Goal: Task Accomplishment & Management: Manage account settings

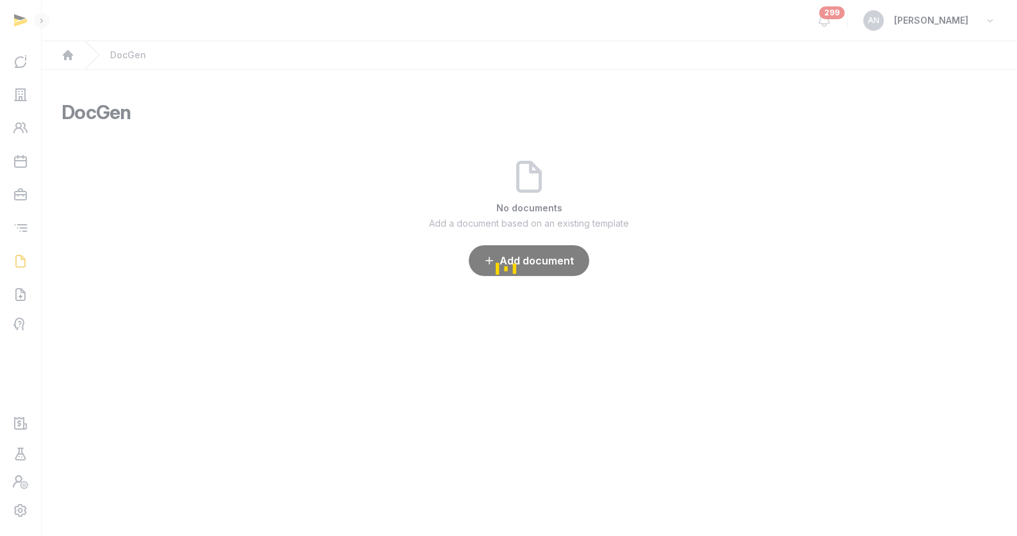
click at [23, 93] on div "Loading" at bounding box center [508, 268] width 1017 height 536
drag, startPoint x: 23, startPoint y: 93, endPoint x: 282, endPoint y: 200, distance: 280.5
click at [24, 93] on div "Loading" at bounding box center [508, 268] width 1017 height 536
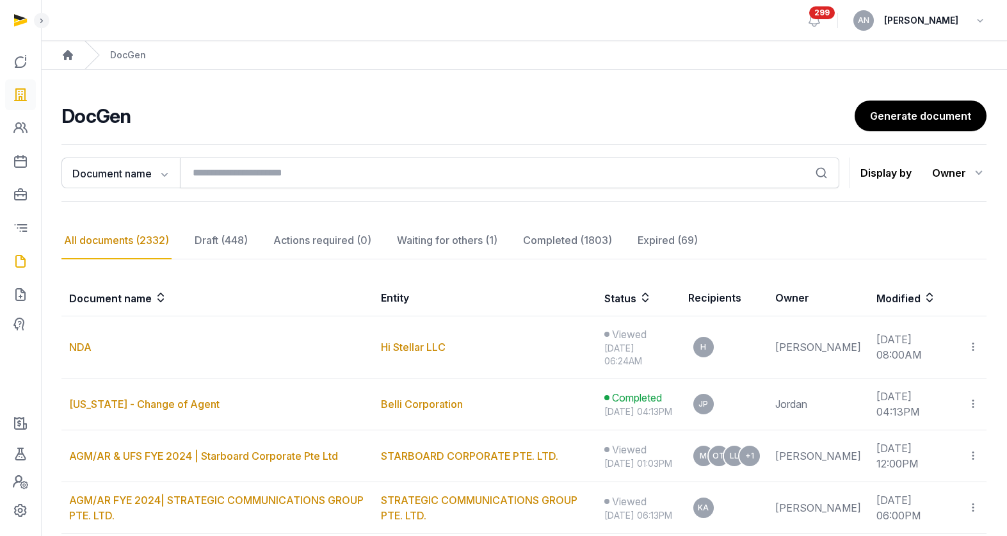
click at [19, 94] on icon at bounding box center [20, 95] width 15 height 20
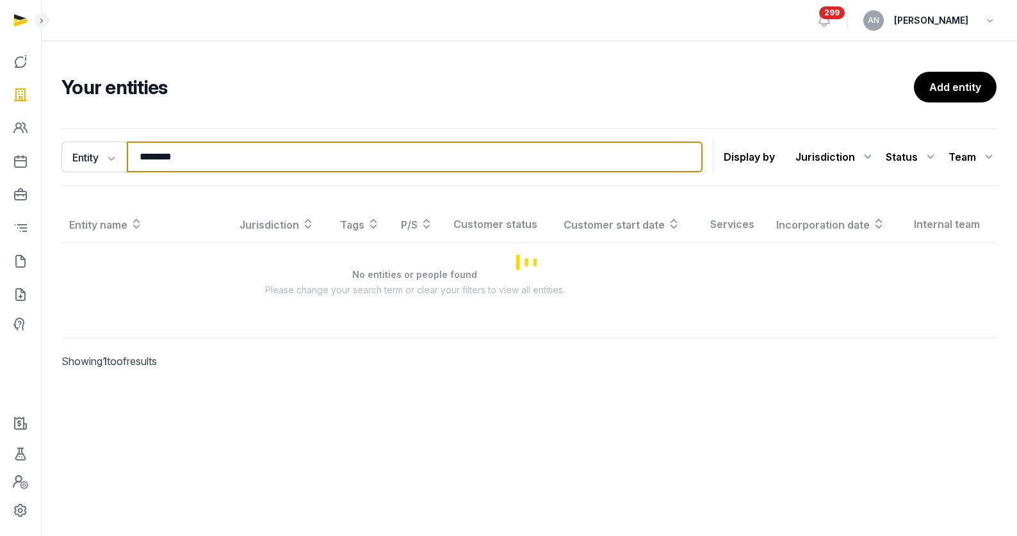
click at [308, 158] on input "********" at bounding box center [415, 157] width 576 height 31
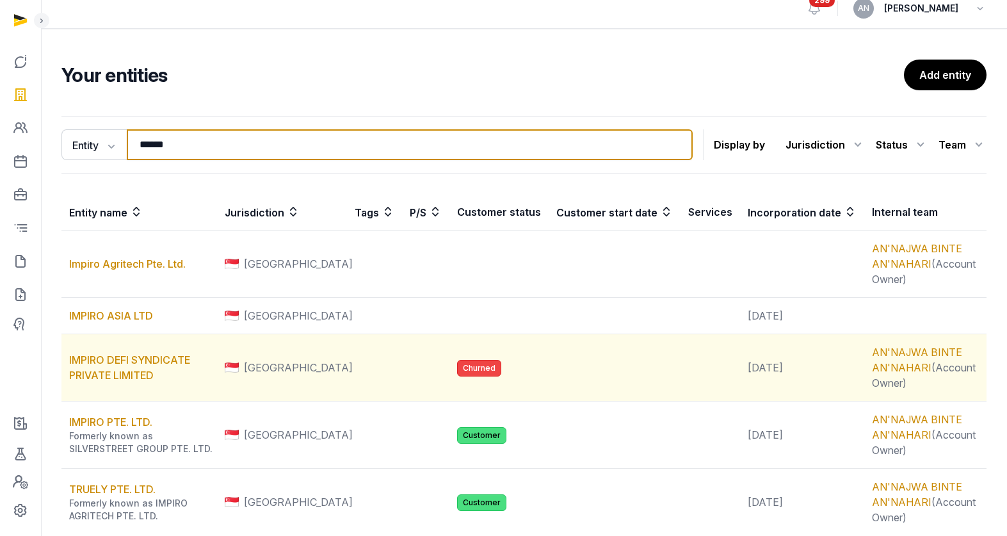
scroll to position [25, 0]
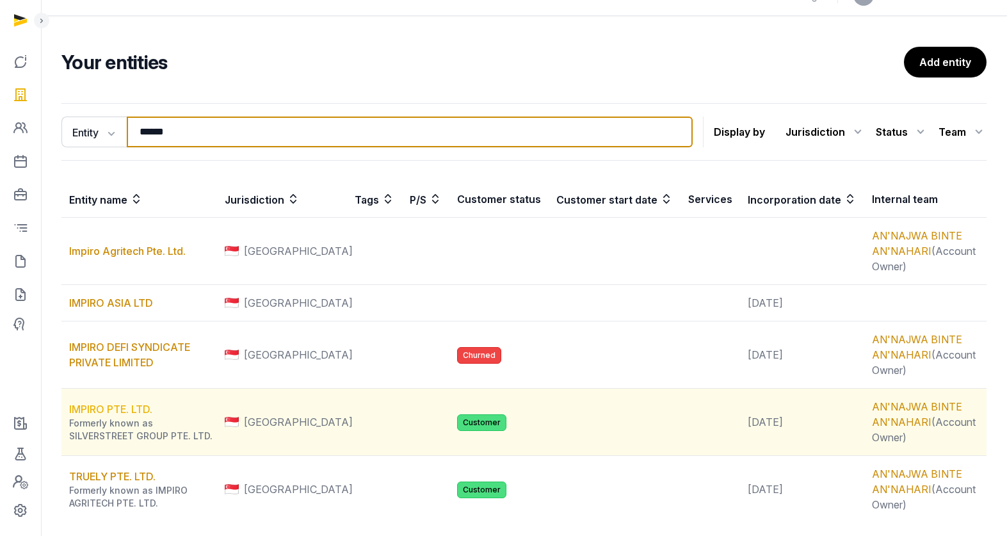
type input "******"
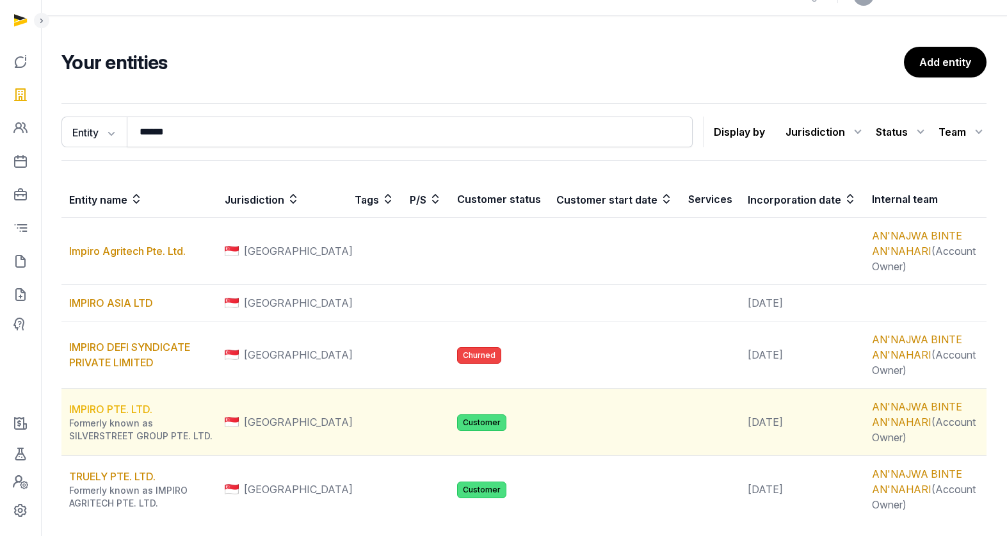
click at [96, 405] on link "IMPIRO PTE. LTD." at bounding box center [110, 409] width 83 height 13
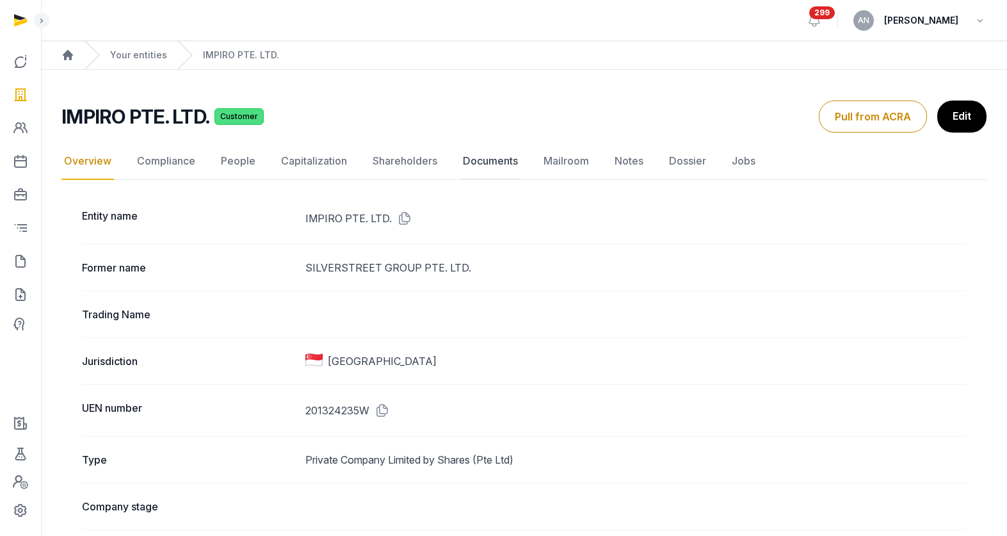
click at [508, 166] on link "Documents" at bounding box center [490, 161] width 60 height 37
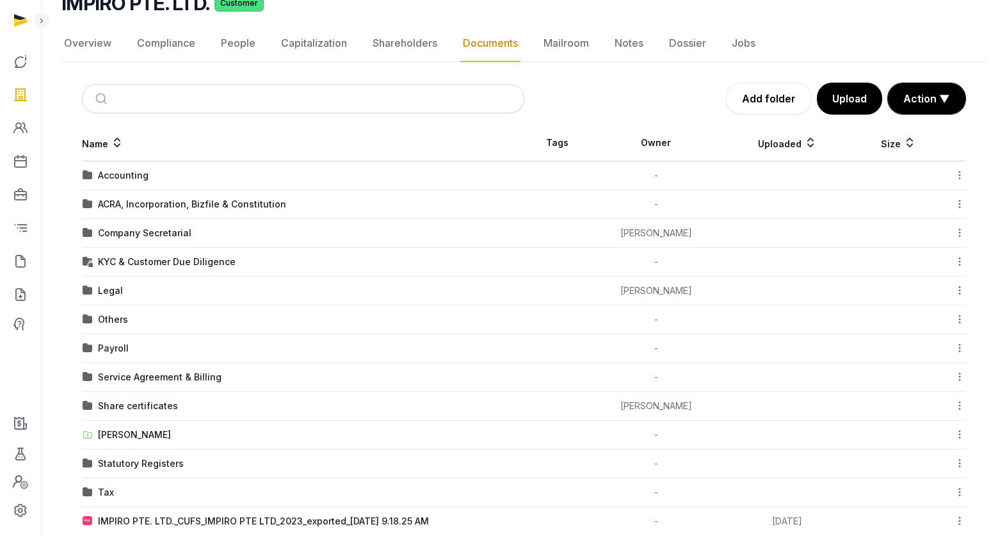
scroll to position [134, 0]
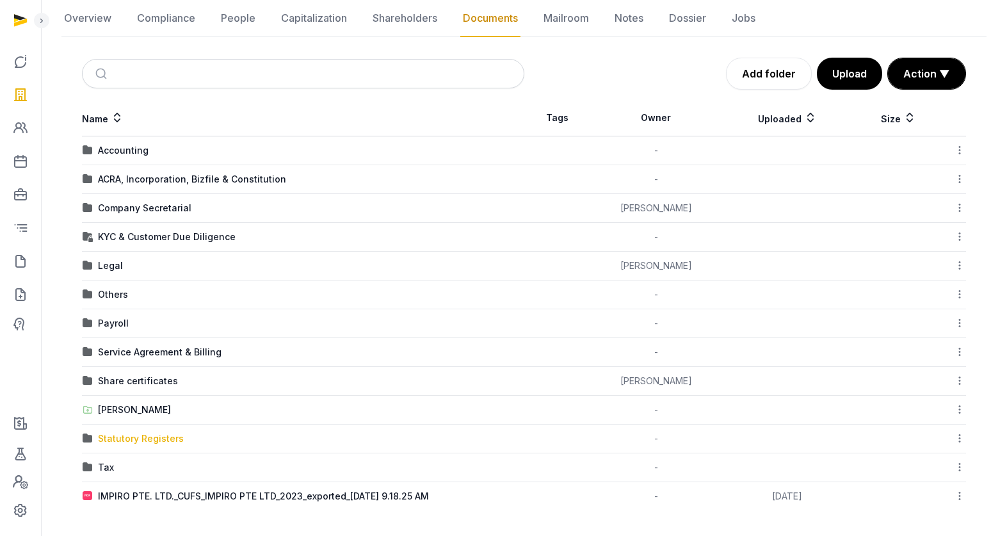
click at [141, 438] on div "Statutory Registers" at bounding box center [141, 438] width 86 height 13
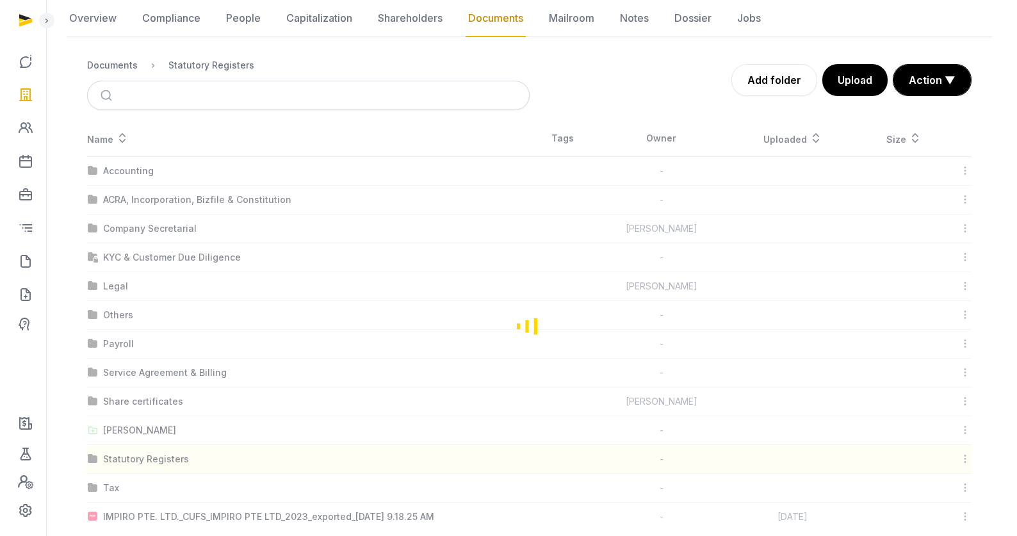
scroll to position [0, 0]
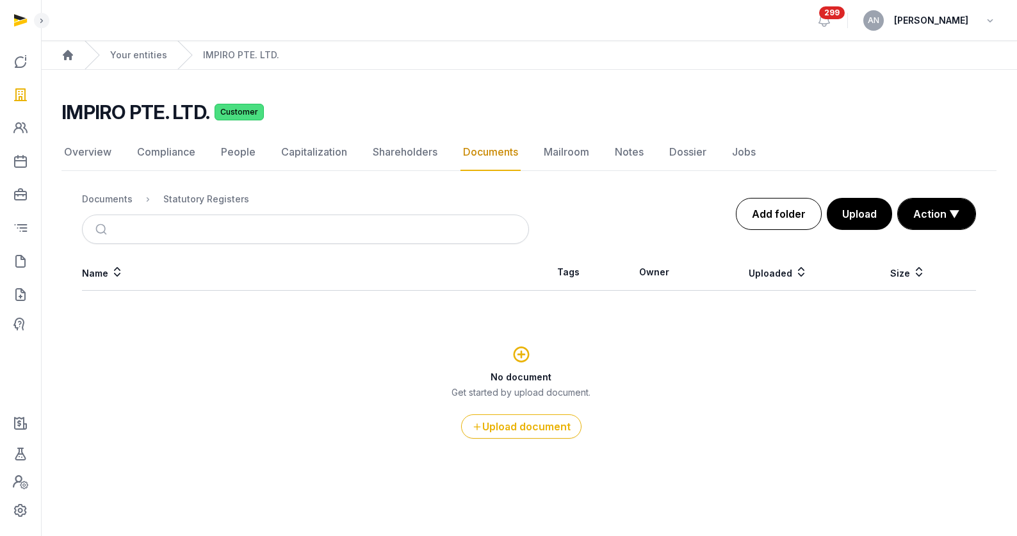
click at [788, 212] on link "Add folder" at bounding box center [779, 214] width 86 height 32
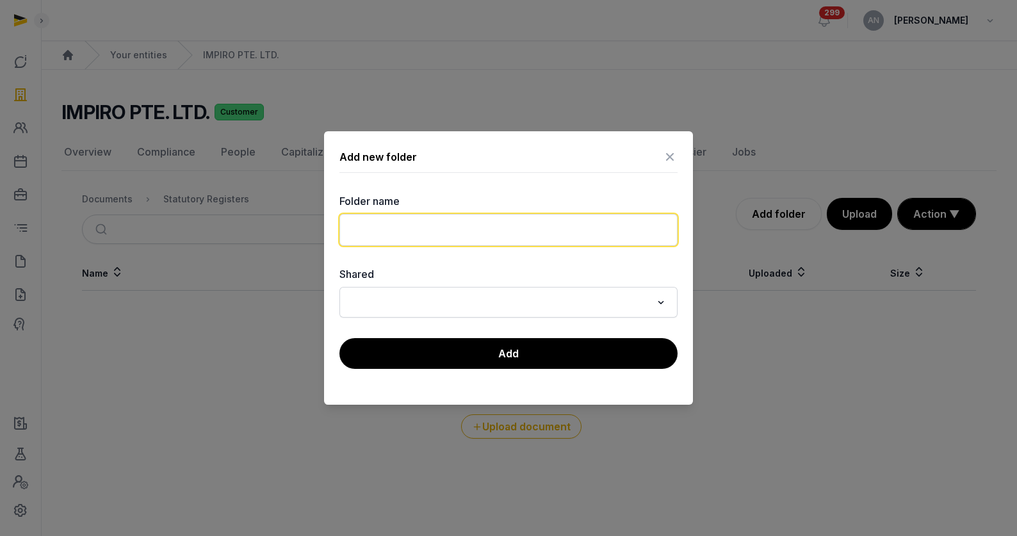
click at [409, 236] on input "text" at bounding box center [508, 230] width 338 height 32
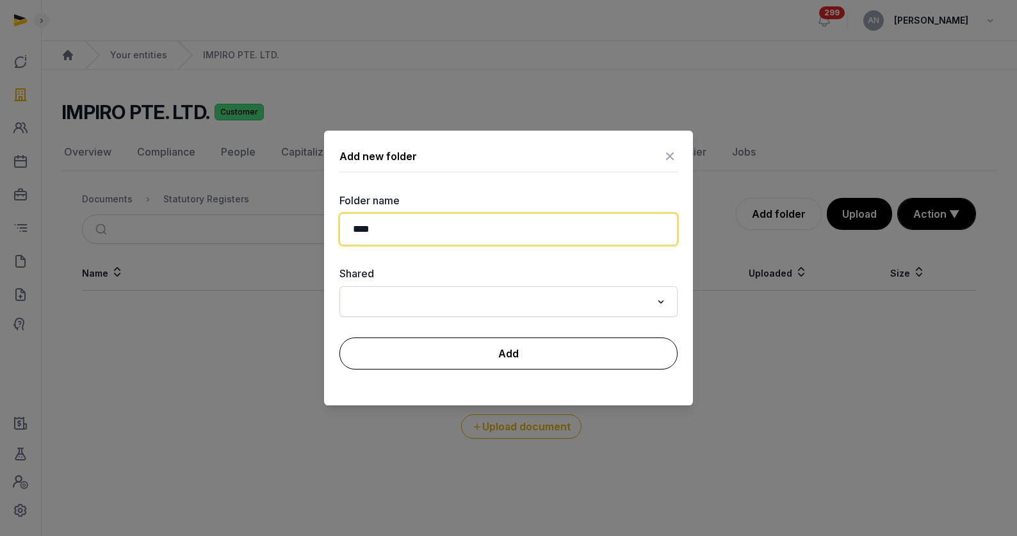
type input "****"
click at [442, 343] on button "Add" at bounding box center [508, 353] width 338 height 32
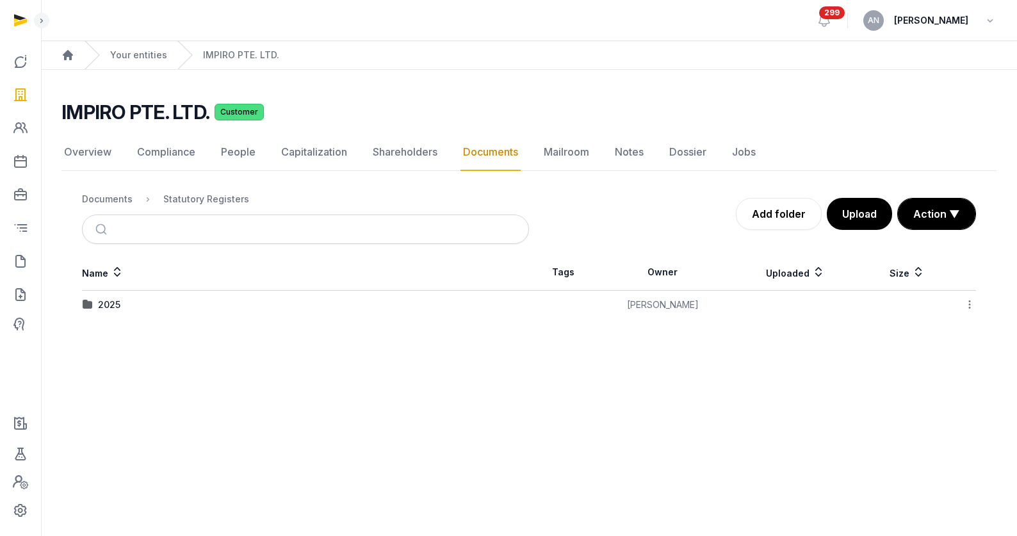
click at [106, 305] on div "2025" at bounding box center [109, 304] width 22 height 13
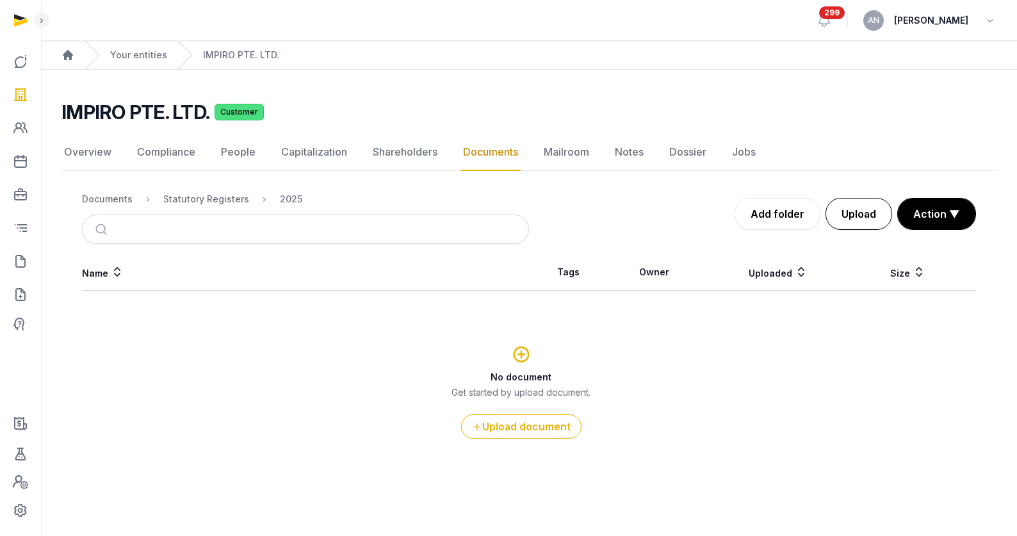
click at [856, 220] on button "Upload" at bounding box center [858, 214] width 67 height 32
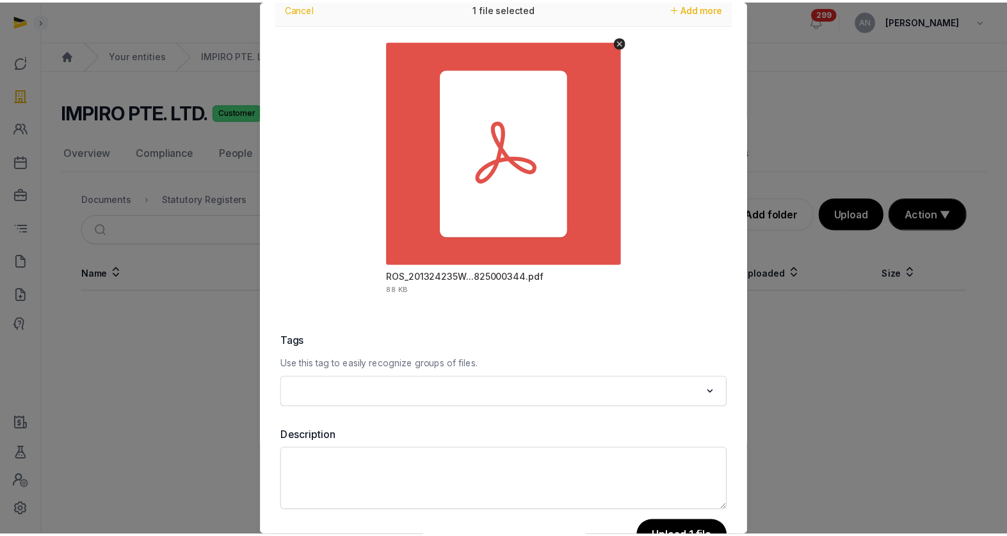
scroll to position [90, 0]
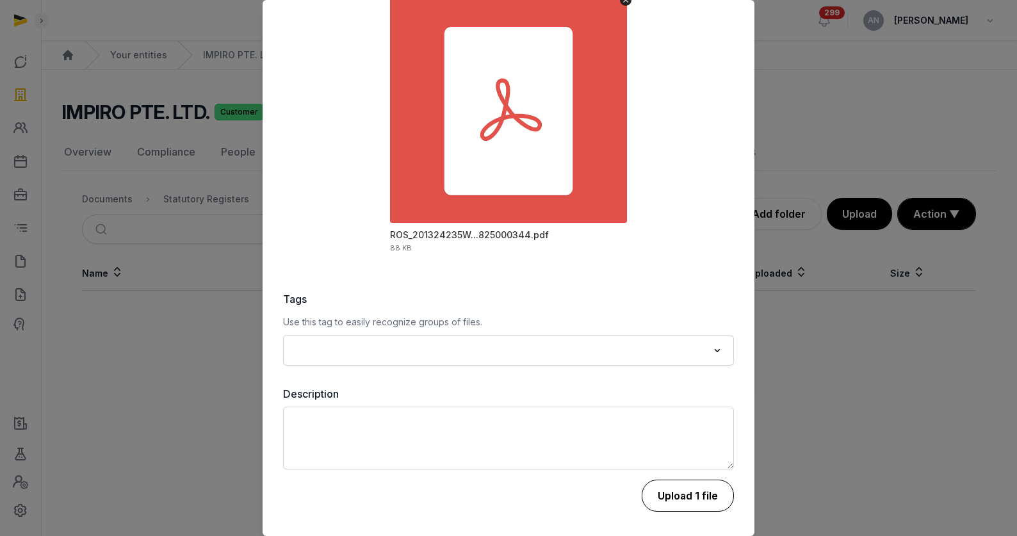
click at [672, 491] on button "Upload 1 file" at bounding box center [688, 496] width 92 height 32
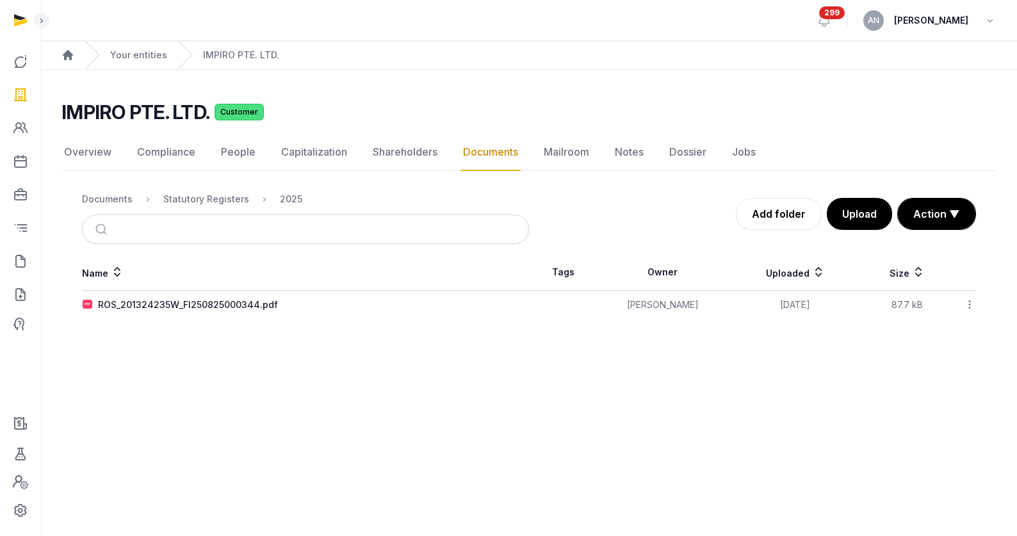
drag, startPoint x: 969, startPoint y: 300, endPoint x: 969, endPoint y: 316, distance: 16.6
click at [969, 300] on icon at bounding box center [970, 304] width 12 height 13
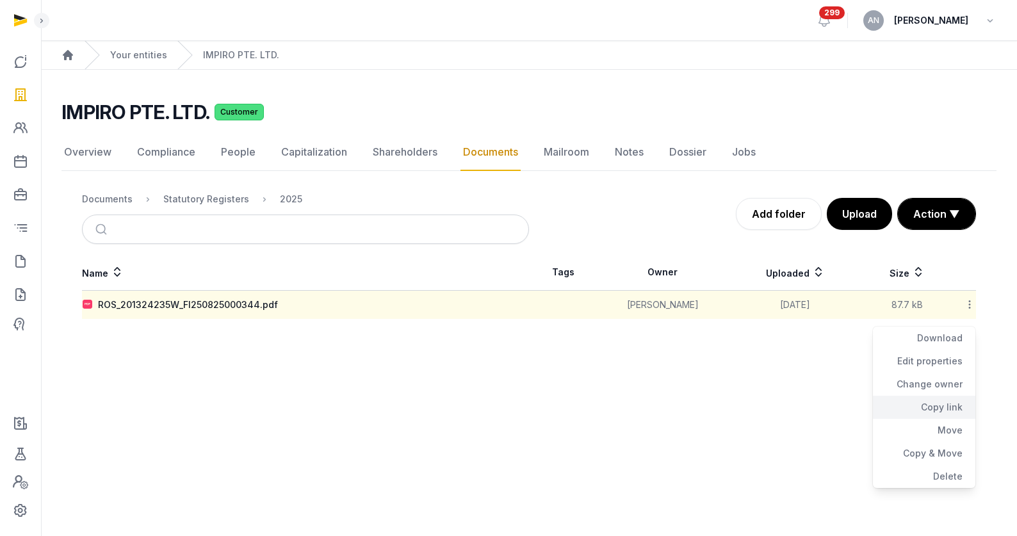
click at [944, 402] on div "Copy link" at bounding box center [924, 407] width 102 height 23
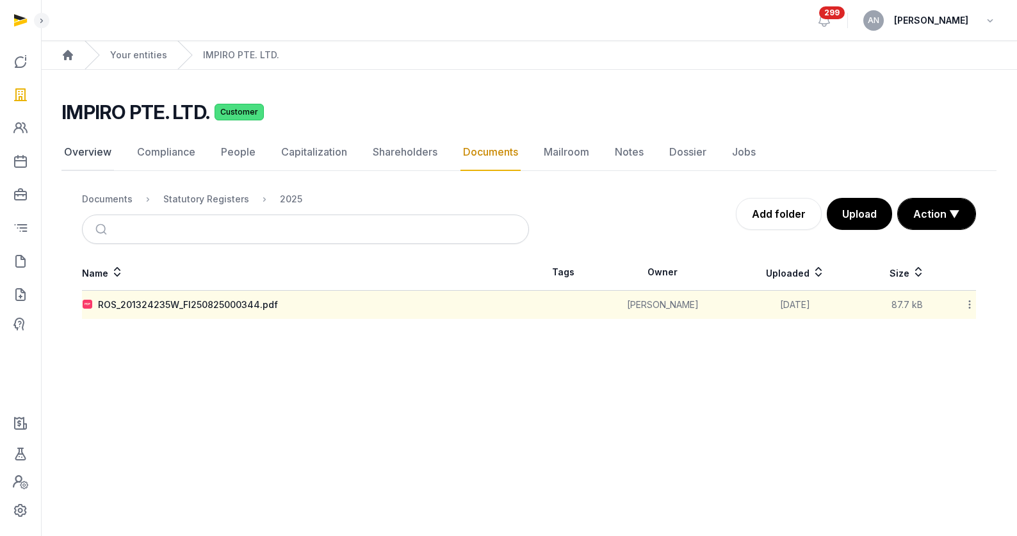
click at [78, 158] on link "Overview" at bounding box center [87, 152] width 53 height 37
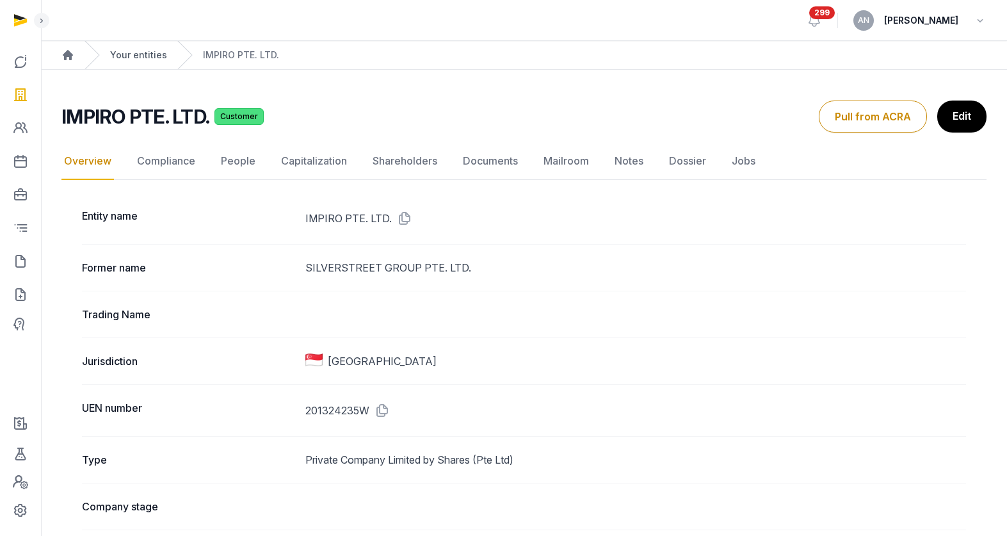
click at [145, 51] on link "Your entities" at bounding box center [138, 55] width 57 height 13
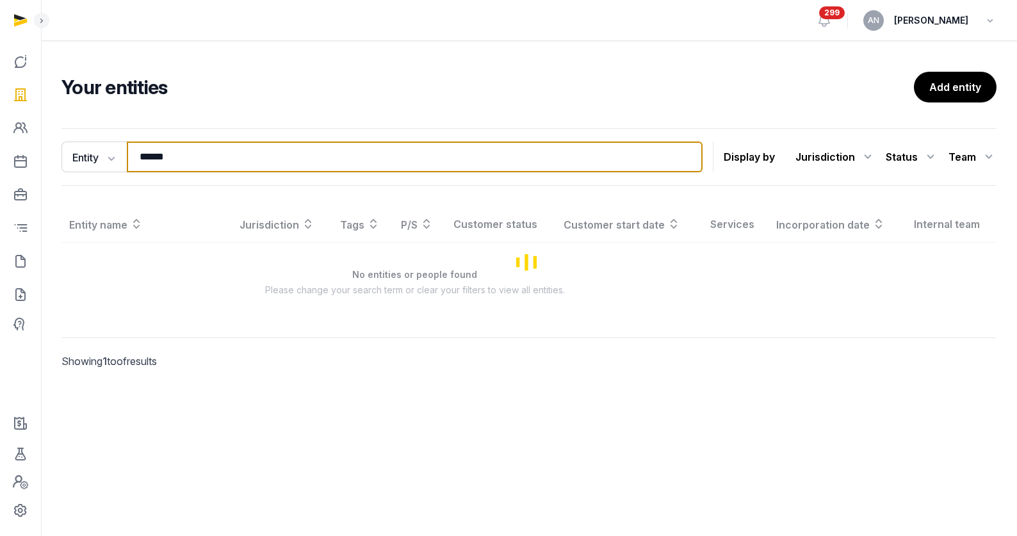
click at [182, 163] on input "******" at bounding box center [415, 157] width 576 height 31
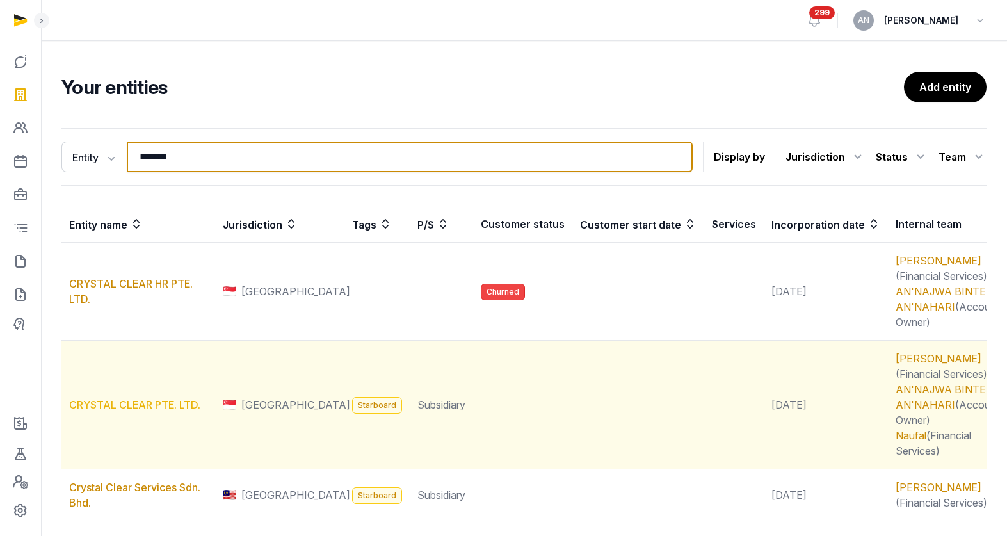
type input "*******"
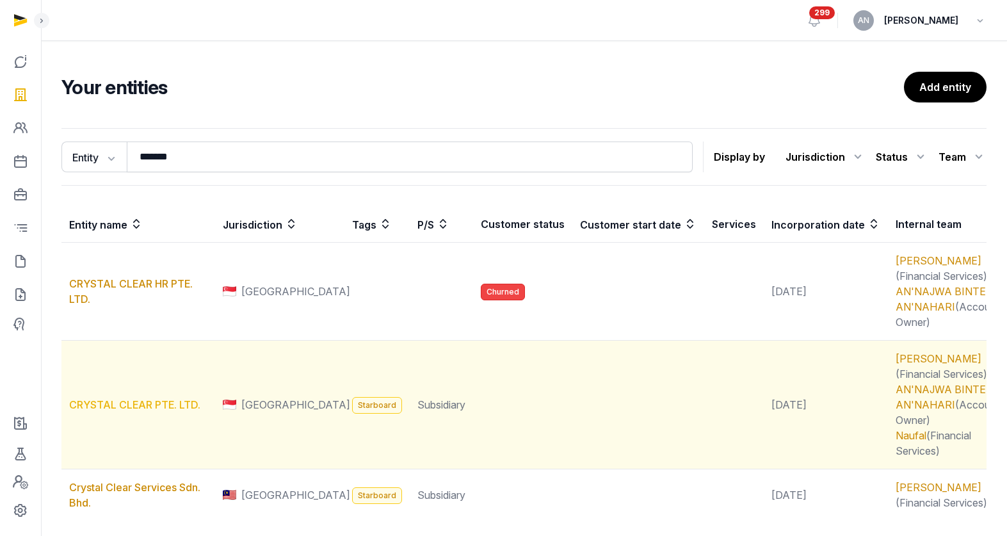
click at [138, 408] on link "CRYSTAL CLEAR PTE. LTD." at bounding box center [134, 404] width 131 height 13
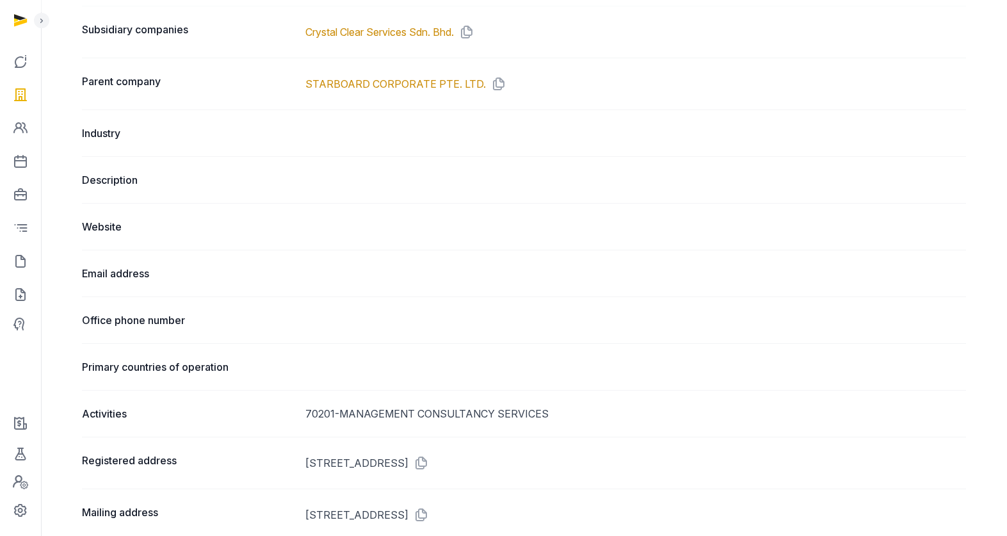
scroll to position [640, 0]
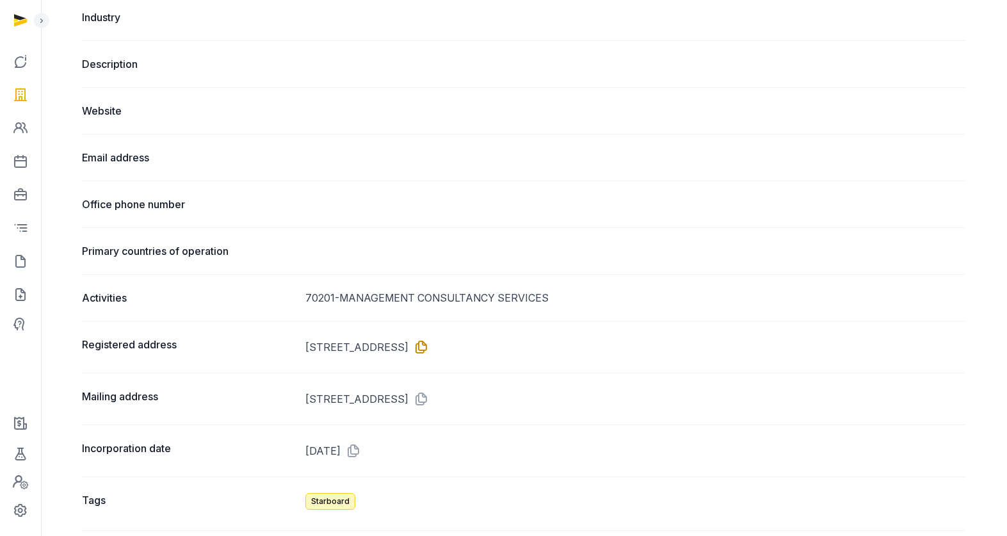
click at [429, 337] on icon at bounding box center [419, 347] width 20 height 20
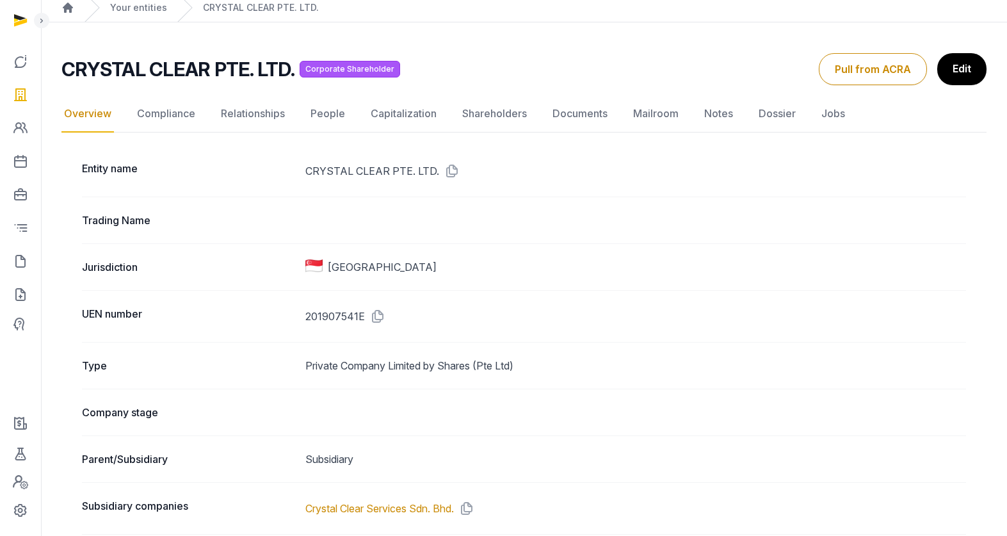
scroll to position [0, 0]
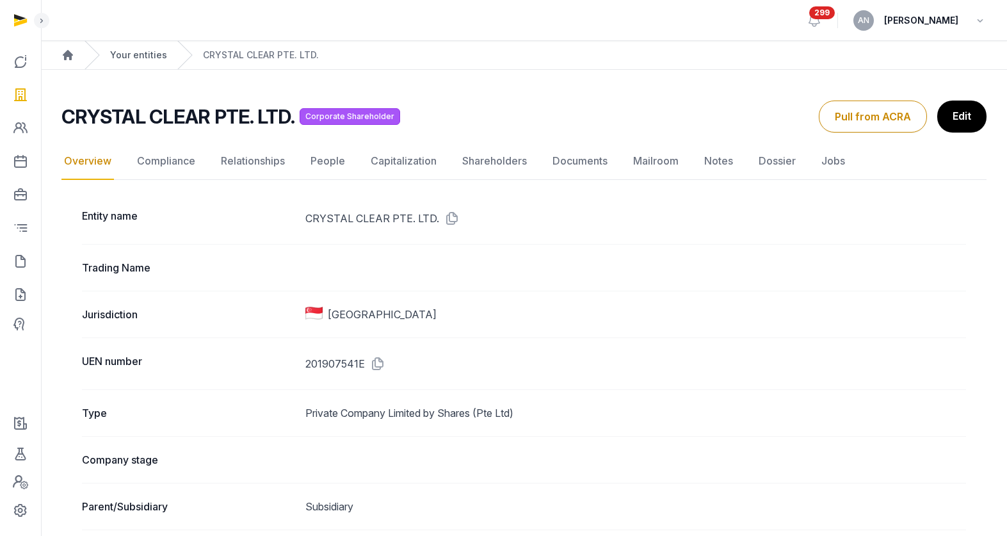
click at [152, 51] on link "Your entities" at bounding box center [138, 55] width 57 height 13
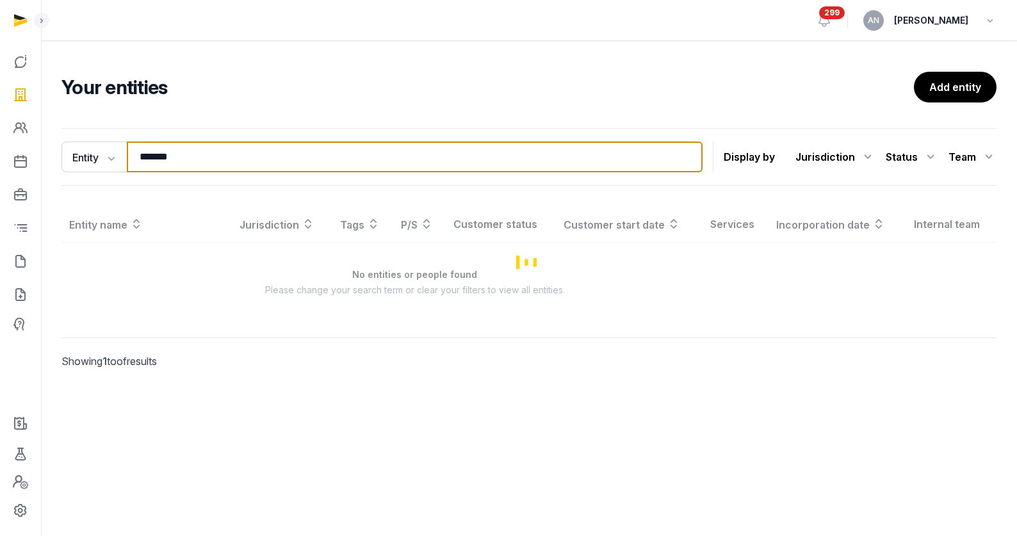
click at [229, 156] on input "*******" at bounding box center [415, 157] width 576 height 31
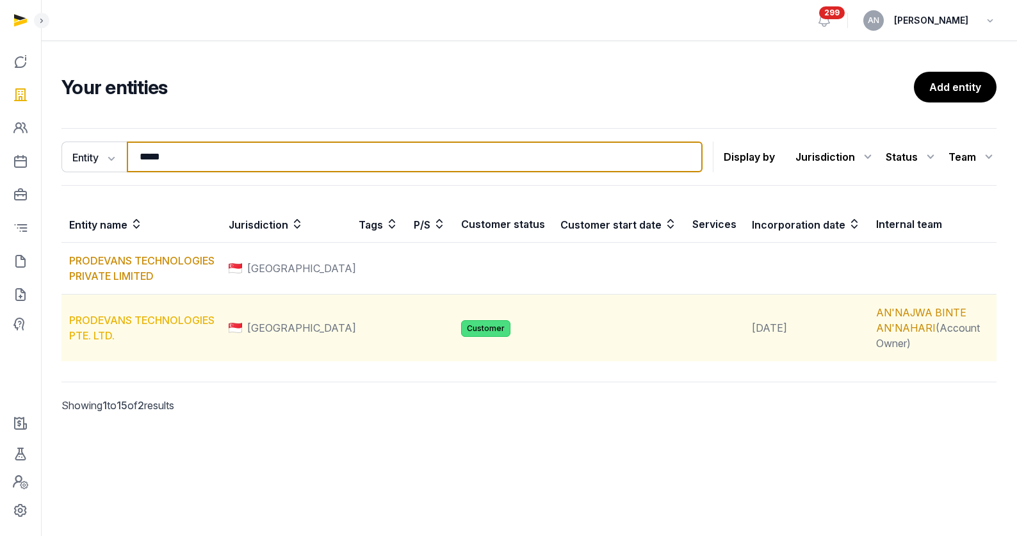
type input "*****"
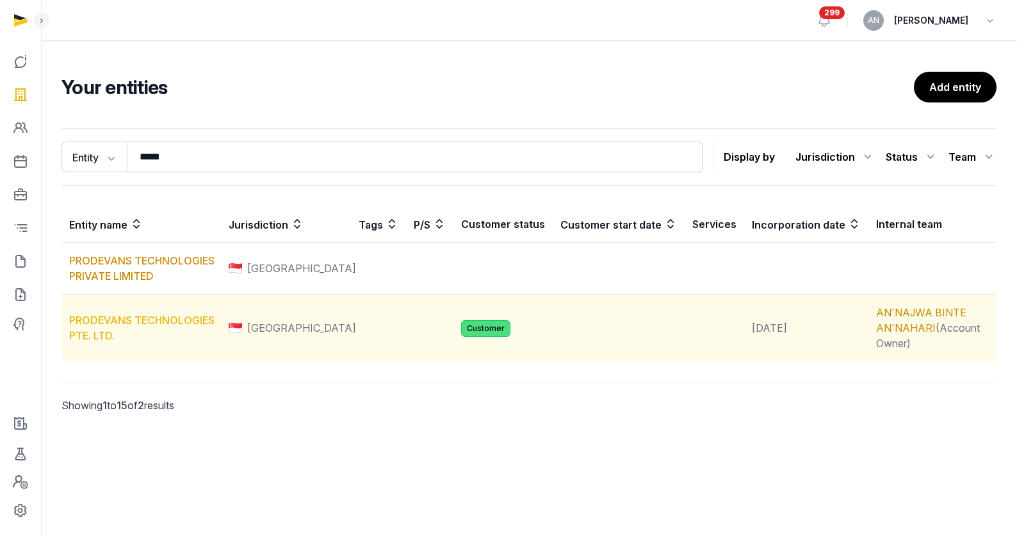
click at [111, 320] on link "PRODEVANS TECHNOLOGIES PTE. LTD." at bounding box center [141, 328] width 145 height 28
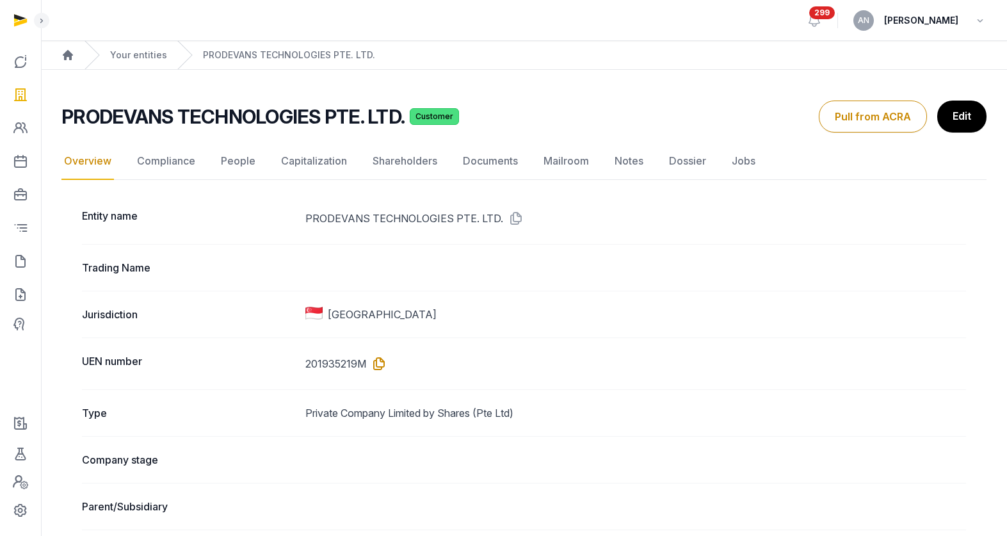
click at [376, 369] on icon at bounding box center [376, 363] width 20 height 20
